Goal: Task Accomplishment & Management: Manage account settings

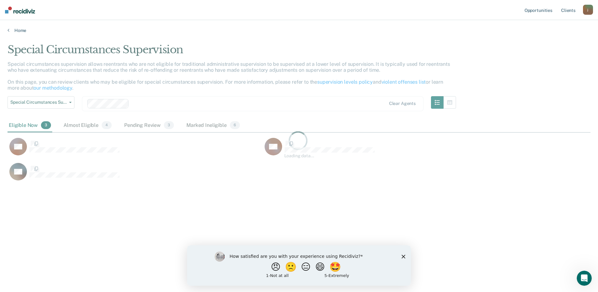
scroll to position [197, 579]
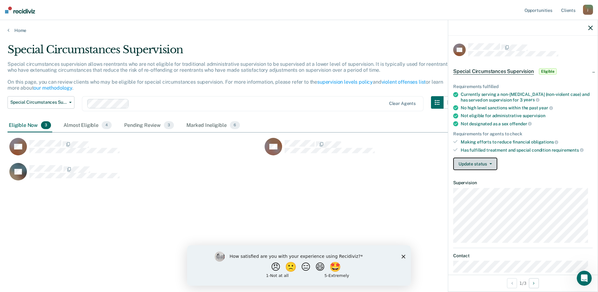
click at [472, 164] on button "Update status" at bounding box center [475, 163] width 44 height 13
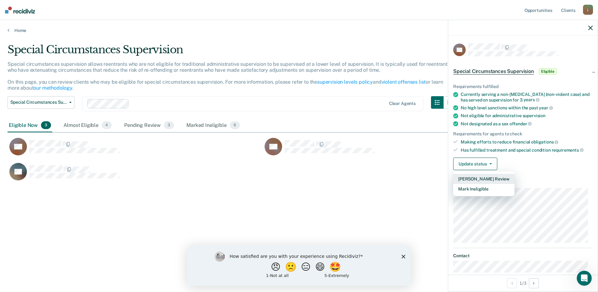
click at [475, 177] on button "[PERSON_NAME] Review" at bounding box center [483, 179] width 61 height 10
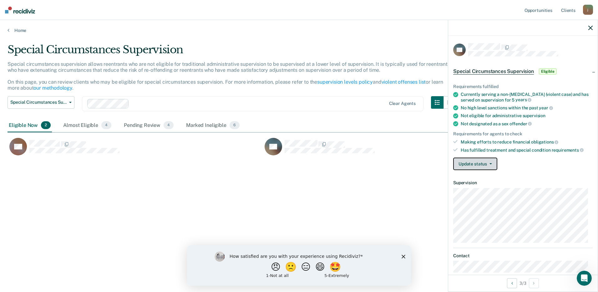
click at [482, 165] on button "Update status" at bounding box center [475, 163] width 44 height 13
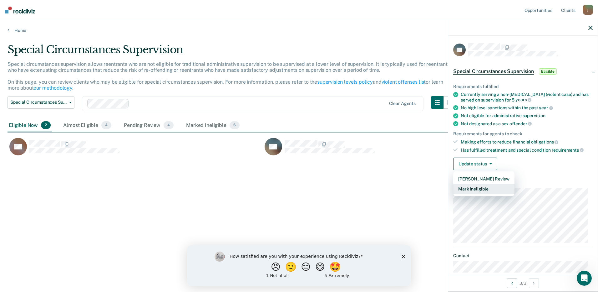
click at [470, 187] on button "Mark Ineligible" at bounding box center [483, 189] width 61 height 10
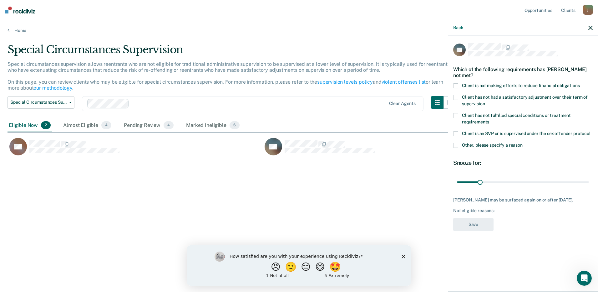
click at [457, 143] on span at bounding box center [455, 145] width 5 height 5
click at [523, 143] on input "Other, please specify a reason" at bounding box center [523, 143] width 0 height 0
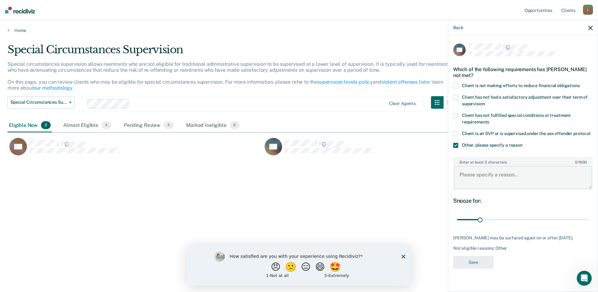
click at [471, 172] on textarea "Enter at least 3 characters 0 / 1600" at bounding box center [523, 177] width 138 height 23
type textarea "Large supervision fee balance"
click at [480, 257] on button "Save" at bounding box center [473, 262] width 40 height 13
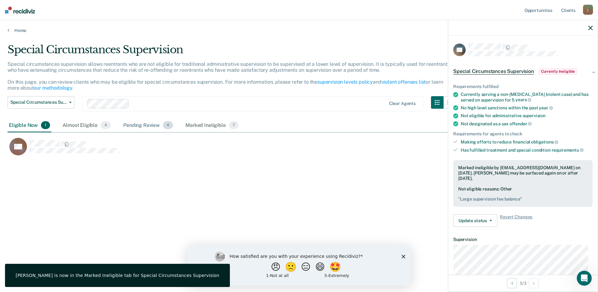
click at [145, 125] on div "Pending Review 4" at bounding box center [148, 126] width 52 height 14
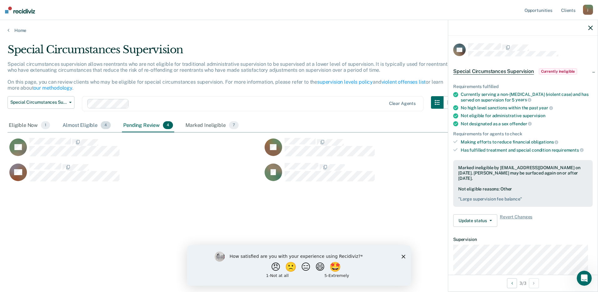
click at [88, 128] on div "Almost Eligible 4" at bounding box center [86, 126] width 51 height 14
